Goal: Information Seeking & Learning: Learn about a topic

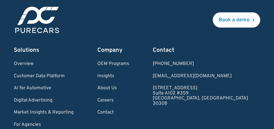
scroll to position [3357, 0]
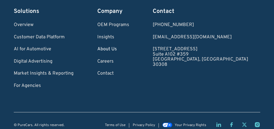
click at [117, 47] on link "About Us" at bounding box center [113, 49] width 32 height 5
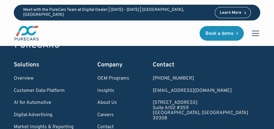
scroll to position [3342, 0]
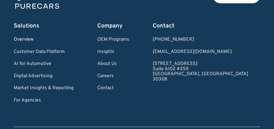
click at [30, 38] on link "Overview" at bounding box center [44, 39] width 60 height 5
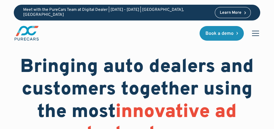
drag, startPoint x: 184, startPoint y: 4, endPoint x: 156, endPoint y: 35, distance: 42.1
click at [156, 35] on div "Home Solutions Solutions for Dealers Overview PureCars offers everything dealer…" at bounding box center [137, 32] width 246 height 25
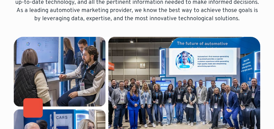
scroll to position [195, 0]
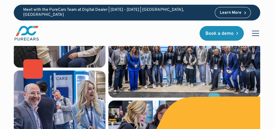
click at [266, 7] on div "Meet with the PureCars Team at Digital Dealer | October 14th - October 15th | L…" at bounding box center [137, 23] width 274 height 46
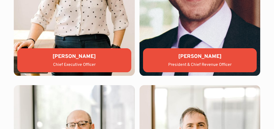
scroll to position [1834, 0]
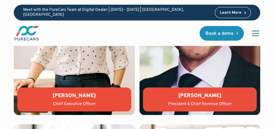
click at [80, 82] on img at bounding box center [74, 24] width 121 height 181
click at [77, 99] on div "Lauren Donalson Chief Executive Officer" at bounding box center [74, 100] width 114 height 24
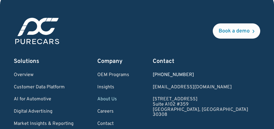
scroll to position [2537, 0]
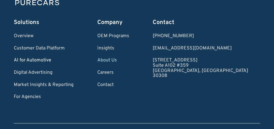
click at [31, 58] on link "AI for Automotive" at bounding box center [44, 60] width 60 height 5
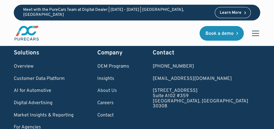
click at [129, 89] on link "About Us" at bounding box center [113, 90] width 32 height 5
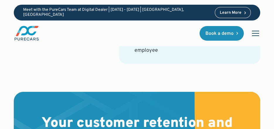
scroll to position [1249, 0]
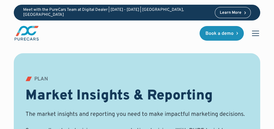
scroll to position [1302, 0]
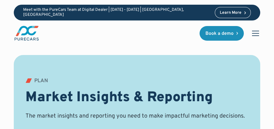
click at [255, 32] on div "menu" at bounding box center [255, 33] width 14 height 14
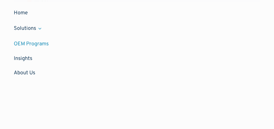
scroll to position [1458, 0]
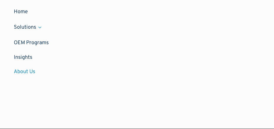
click at [24, 69] on link "About Us" at bounding box center [137, 72] width 246 height 14
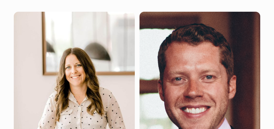
scroll to position [1834, 0]
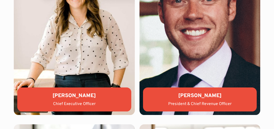
drag, startPoint x: 99, startPoint y: 97, endPoint x: 57, endPoint y: 89, distance: 43.5
click at [50, 91] on div "Lauren Donalson Chief Executive Officer" at bounding box center [74, 100] width 114 height 24
copy div "Lauren Donalson"
drag, startPoint x: 216, startPoint y: 94, endPoint x: 183, endPoint y: 94, distance: 33.1
click at [183, 94] on div "Jason Wiley" at bounding box center [200, 95] width 105 height 7
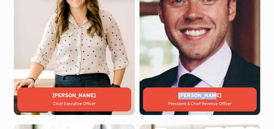
copy div "Jason Wiley"
